Goal: Navigation & Orientation: Find specific page/section

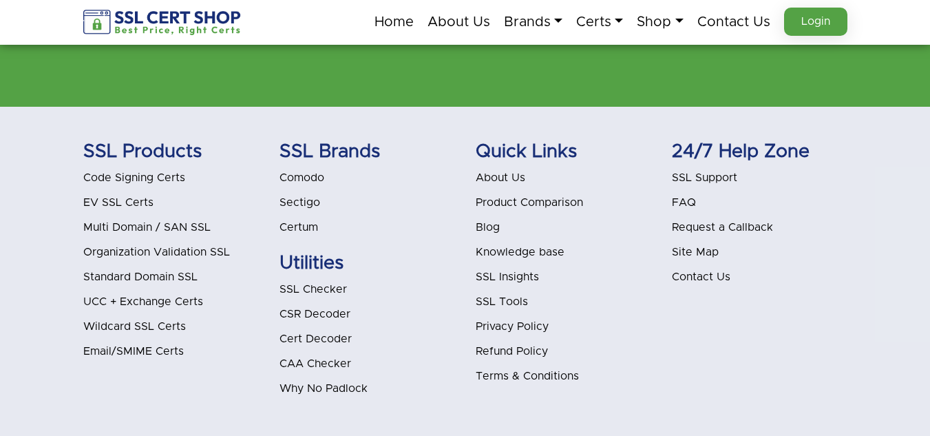
scroll to position [3549, 0]
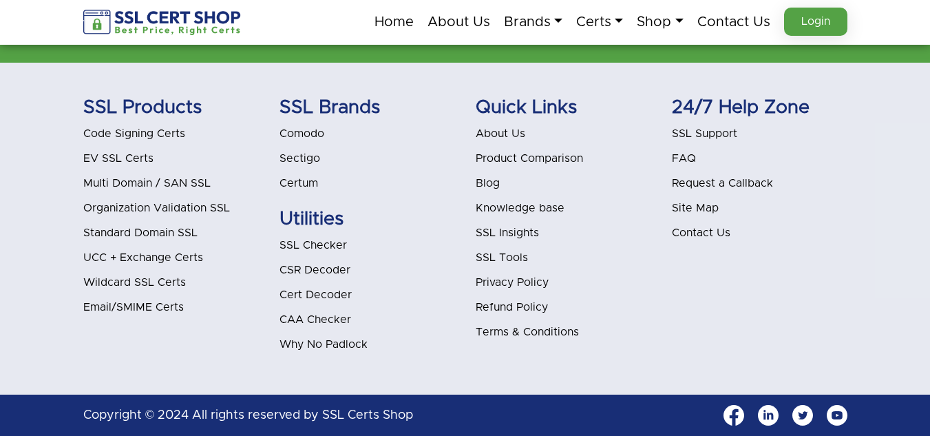
click at [487, 182] on link "Blog" at bounding box center [488, 183] width 24 height 11
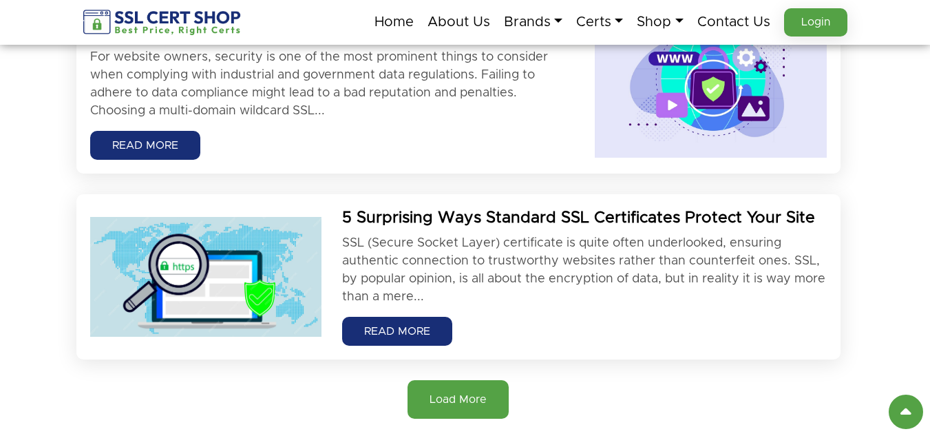
scroll to position [1514, 0]
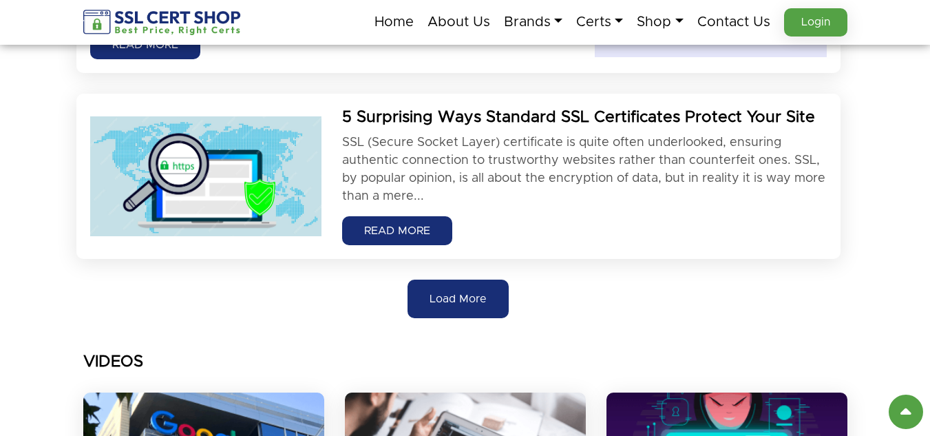
click at [459, 306] on span "Load More" at bounding box center [457, 298] width 57 height 17
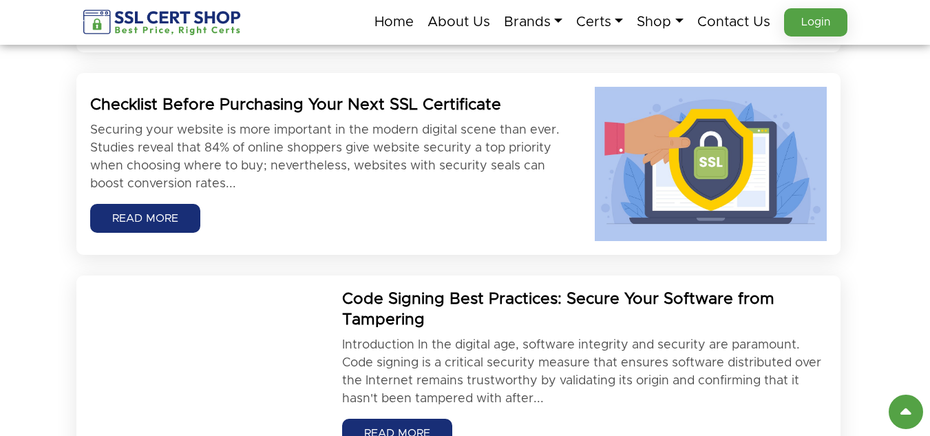
scroll to position [1652, 0]
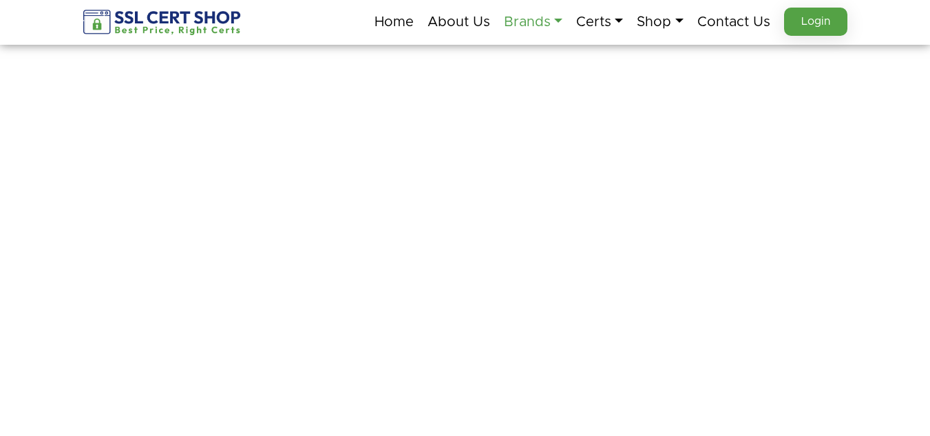
click at [527, 25] on link "Brands" at bounding box center [533, 22] width 59 height 29
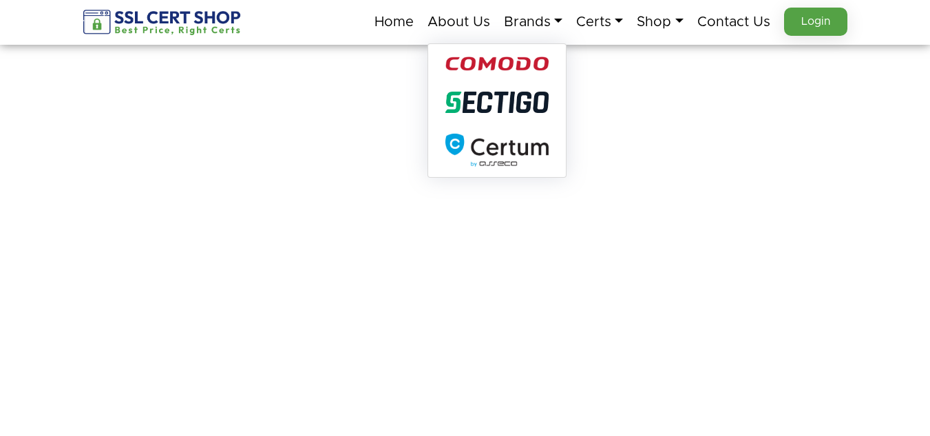
click at [487, 76] on div at bounding box center [497, 62] width 138 height 37
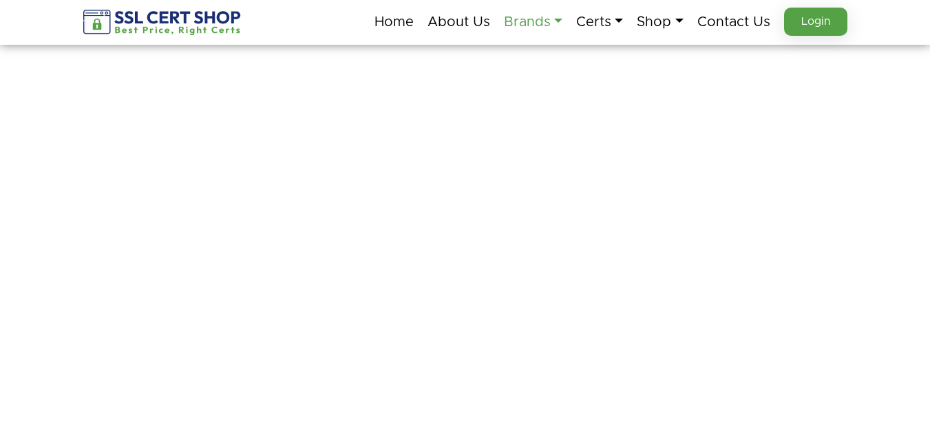
click at [519, 21] on link "Brands" at bounding box center [533, 22] width 59 height 29
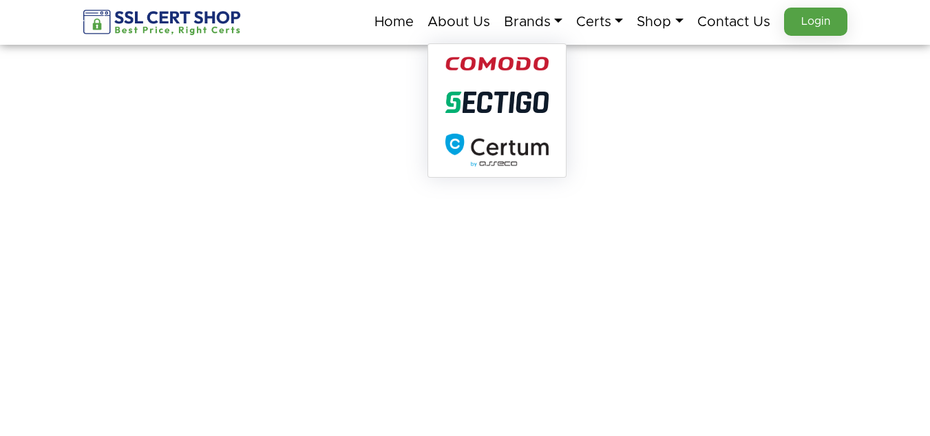
click at [496, 61] on img at bounding box center [496, 63] width 103 height 14
